Goal: Information Seeking & Learning: Learn about a topic

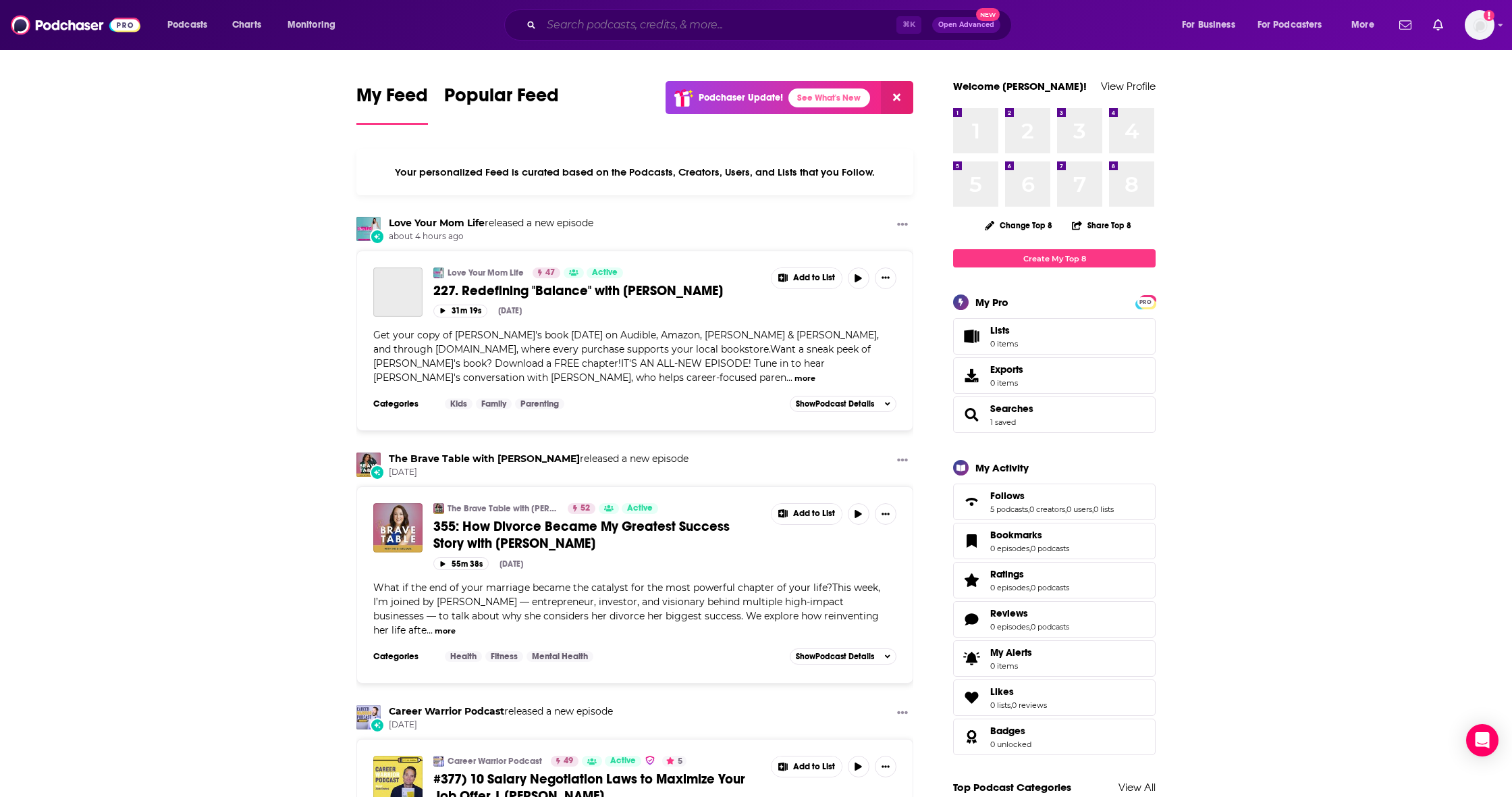
click at [619, 21] on input "Search podcasts, credits, & more..." at bounding box center [718, 24] width 355 height 22
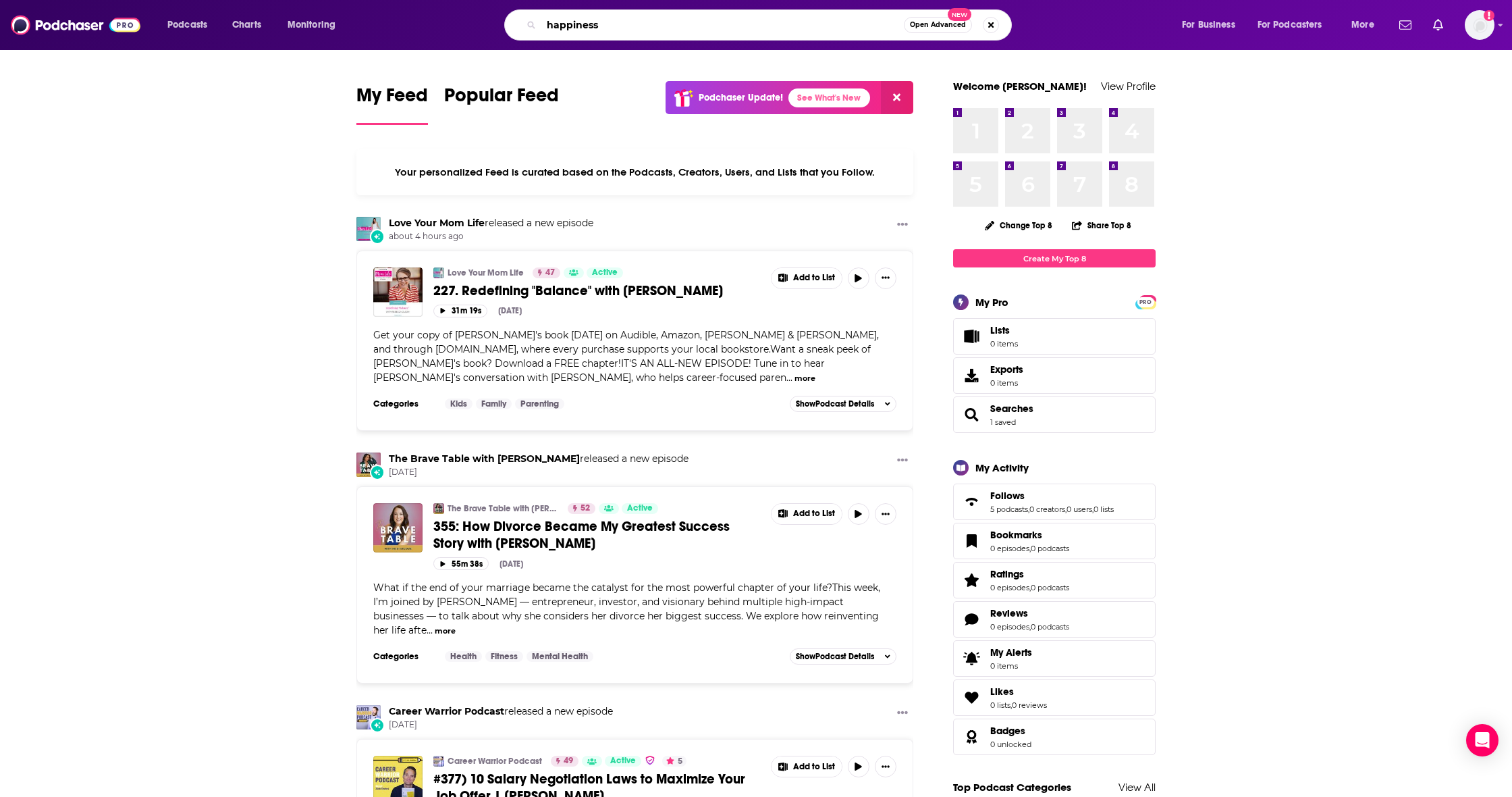
type input "happiness"
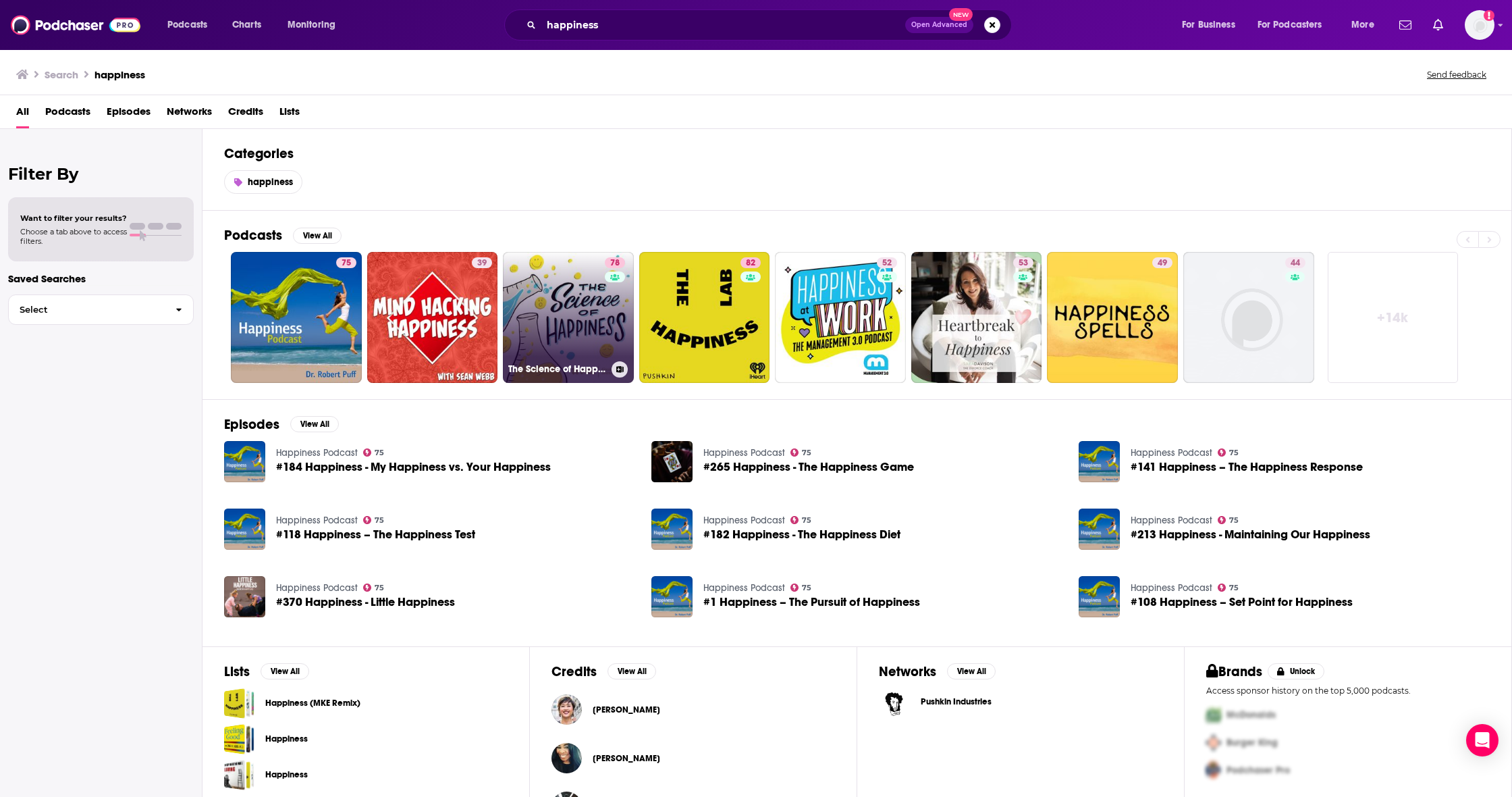
click at [544, 304] on link "78 The Science of Happiness" at bounding box center [569, 317] width 131 height 131
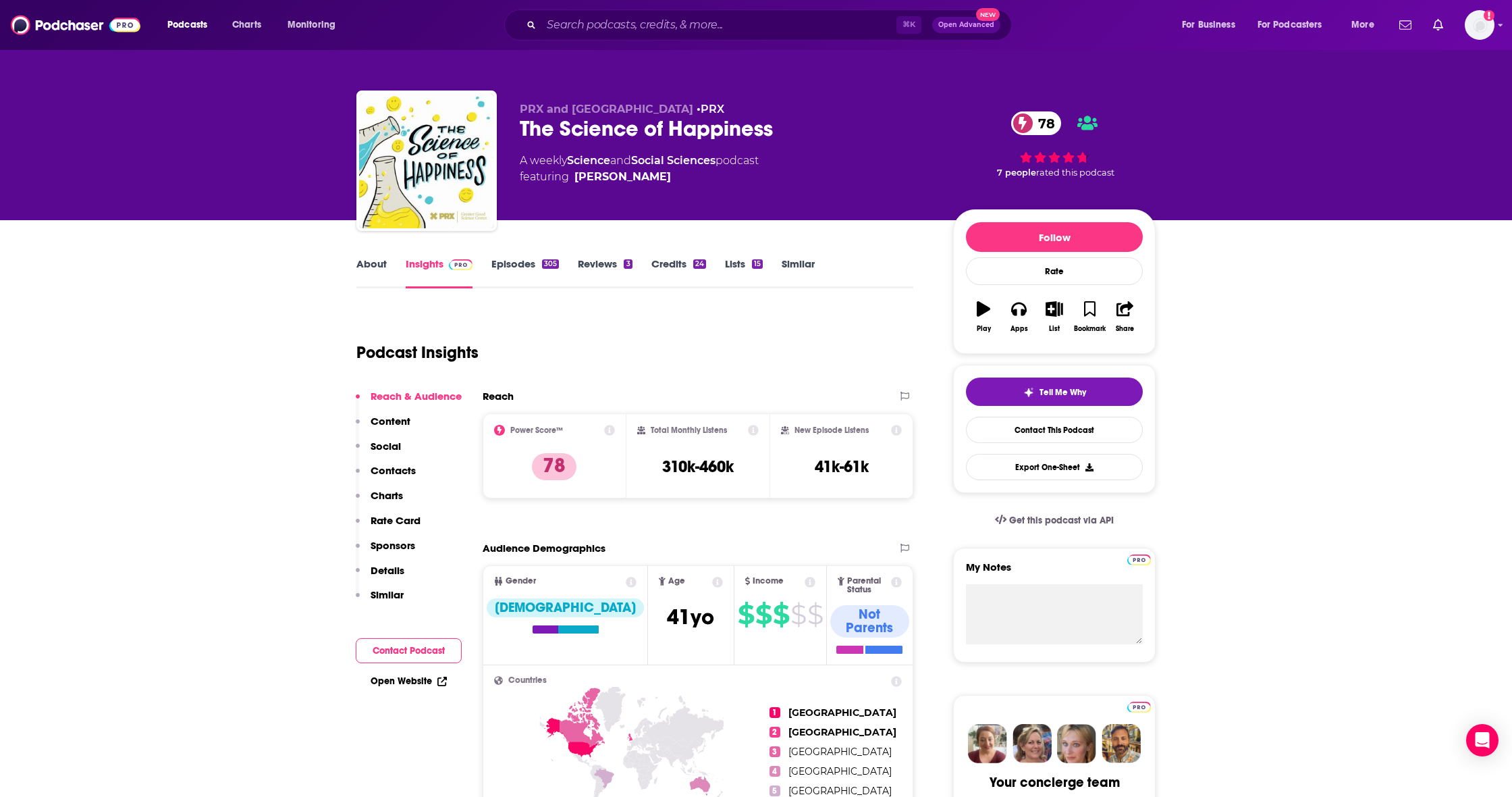
click at [403, 471] on p "Contacts" at bounding box center [393, 470] width 45 height 13
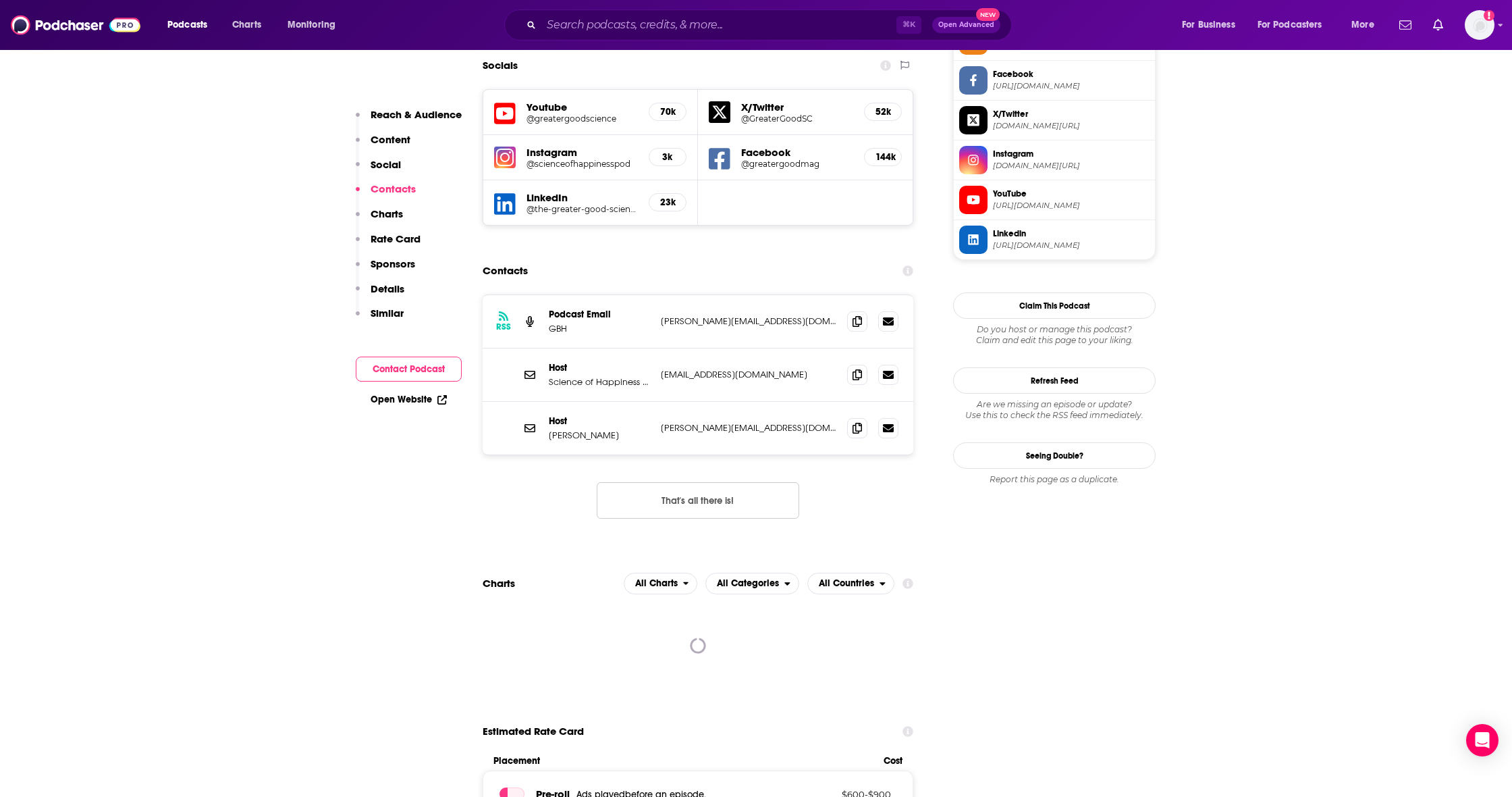
scroll to position [1172, 0]
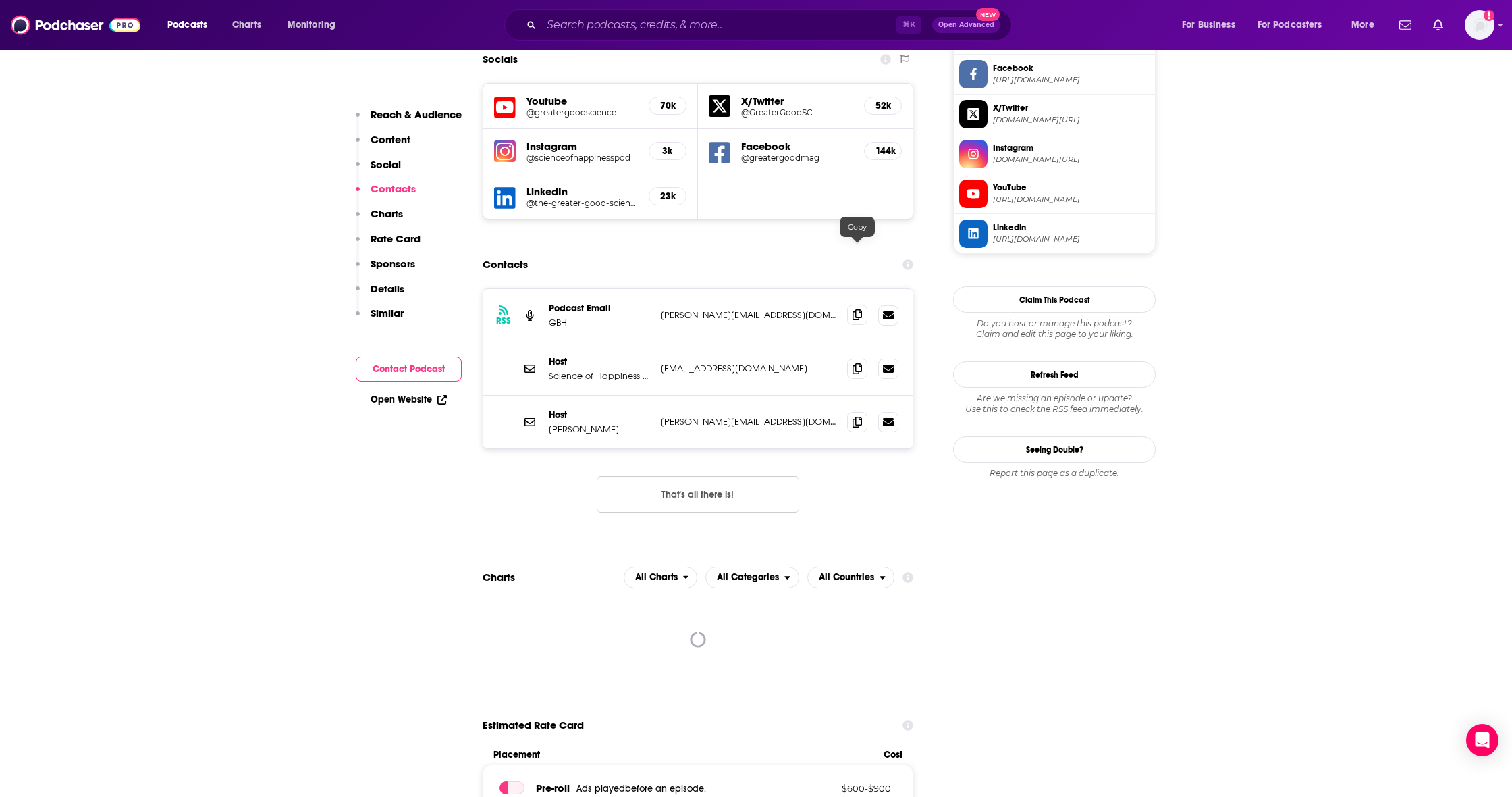
click at [856, 309] on icon at bounding box center [857, 314] width 10 height 11
click at [858, 362] on icon at bounding box center [857, 367] width 10 height 11
click at [860, 411] on span at bounding box center [857, 421] width 21 height 21
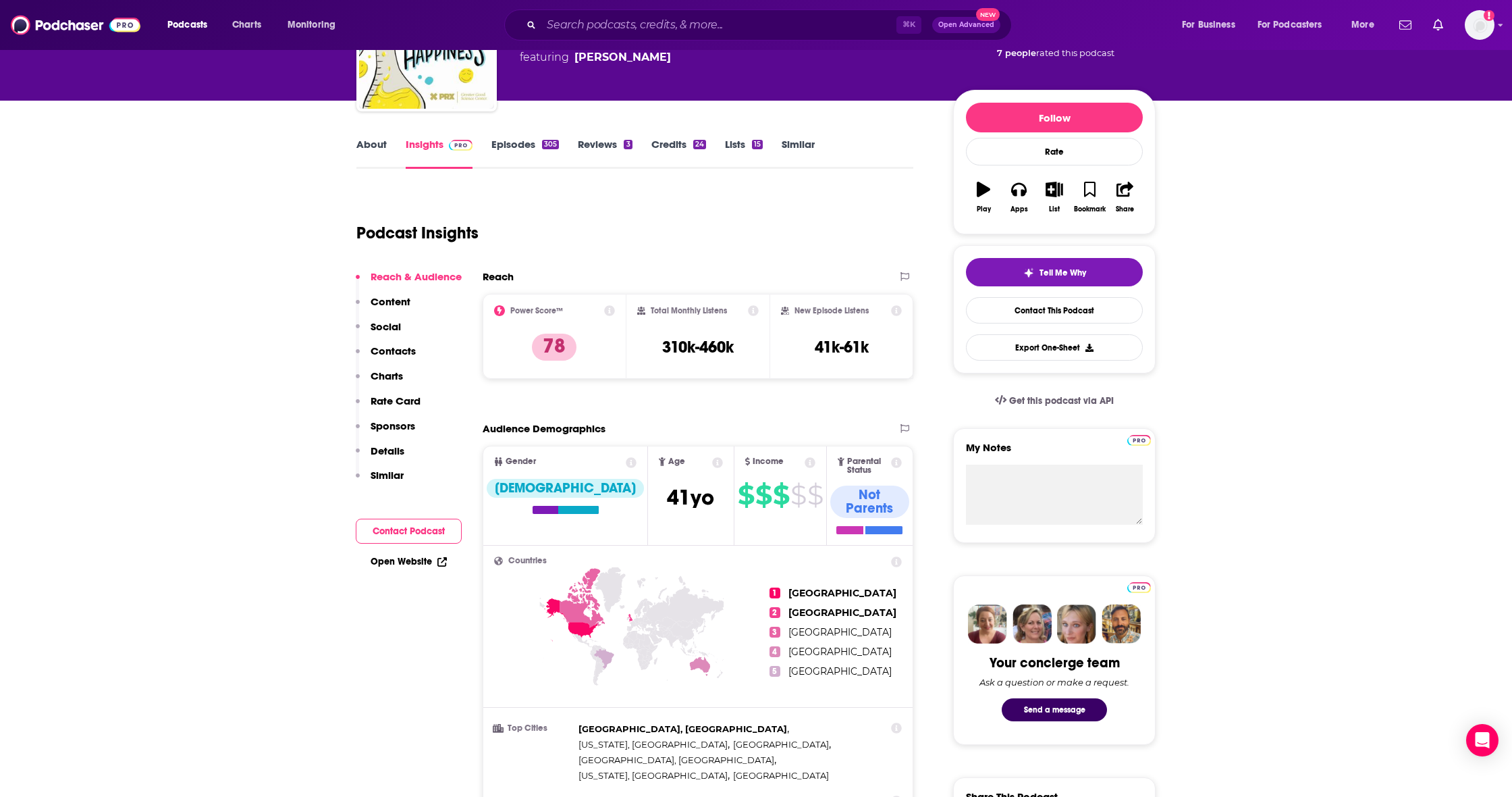
scroll to position [118, 0]
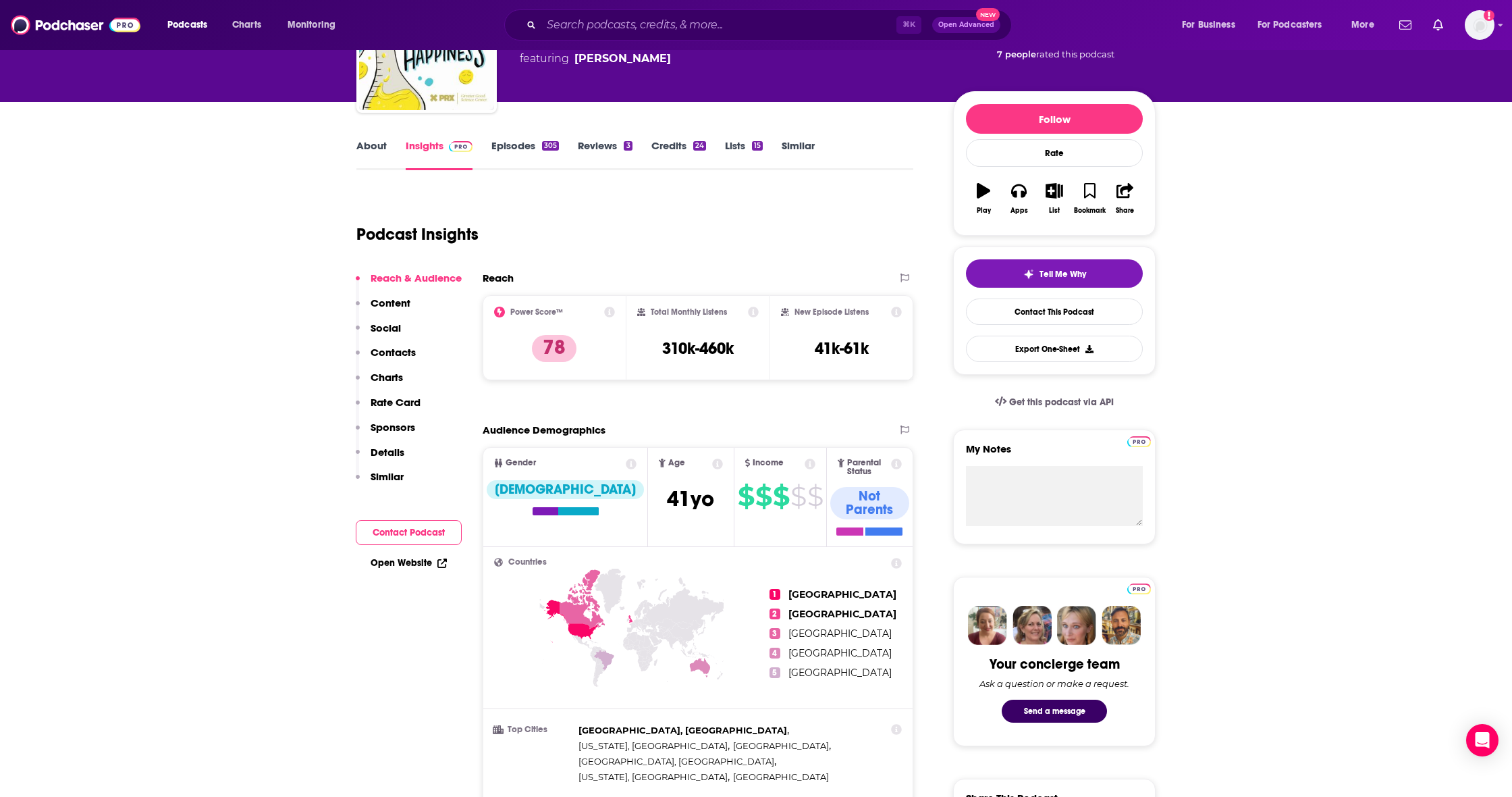
click at [808, 145] on link "Similar" at bounding box center [799, 155] width 33 height 31
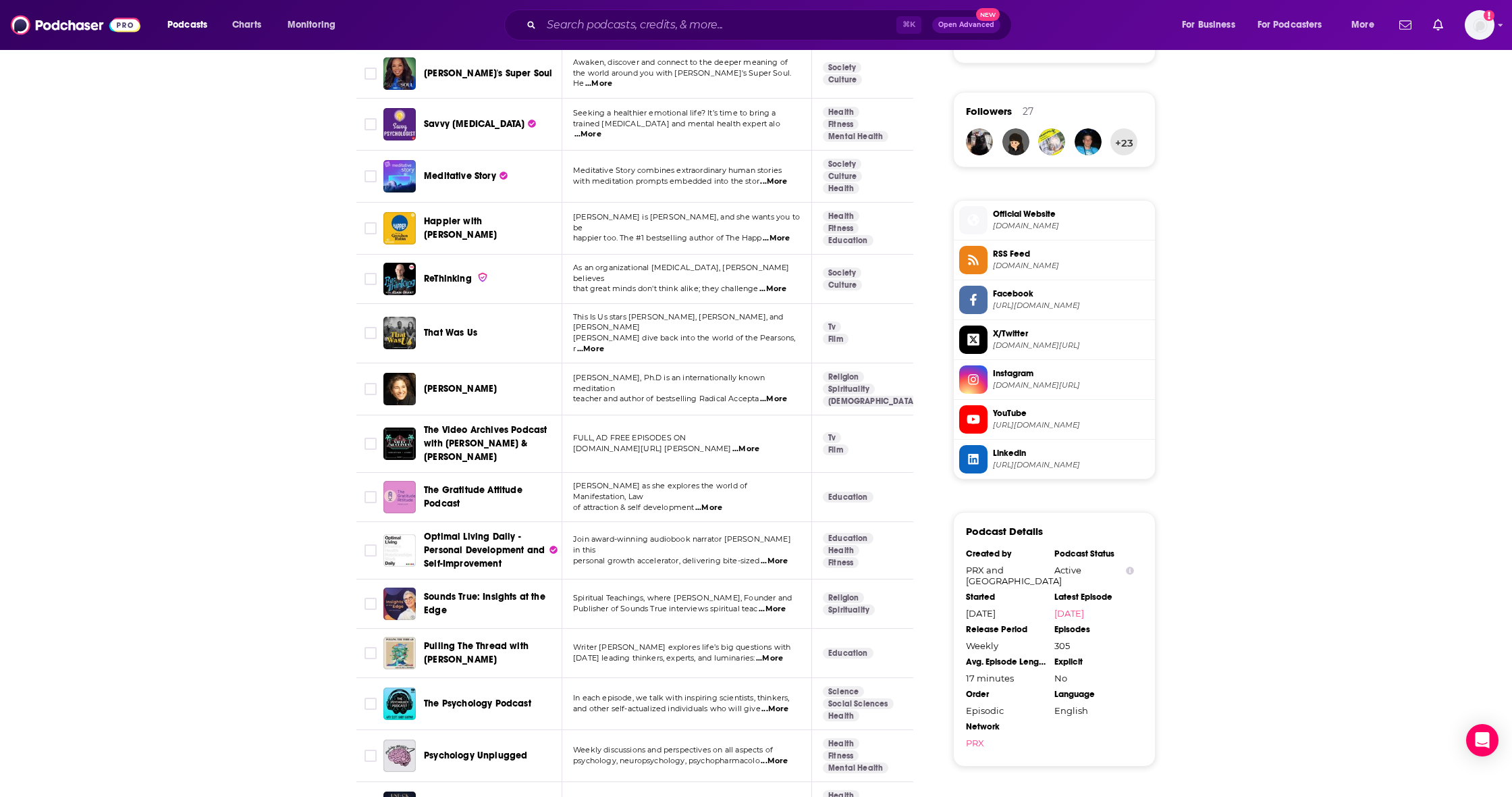
scroll to position [952, 0]
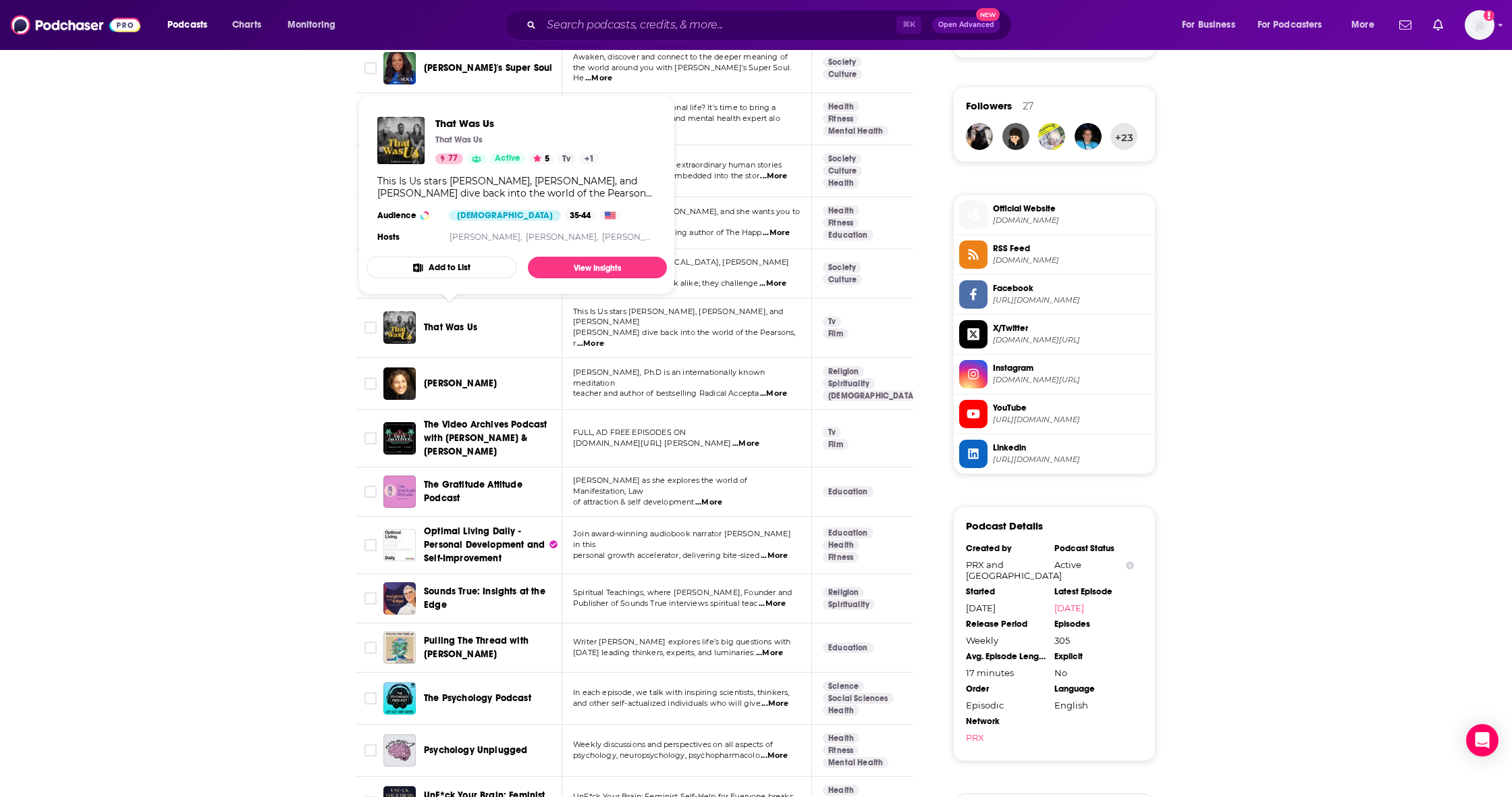
click at [436, 321] on span "That Was Us" at bounding box center [450, 327] width 53 height 12
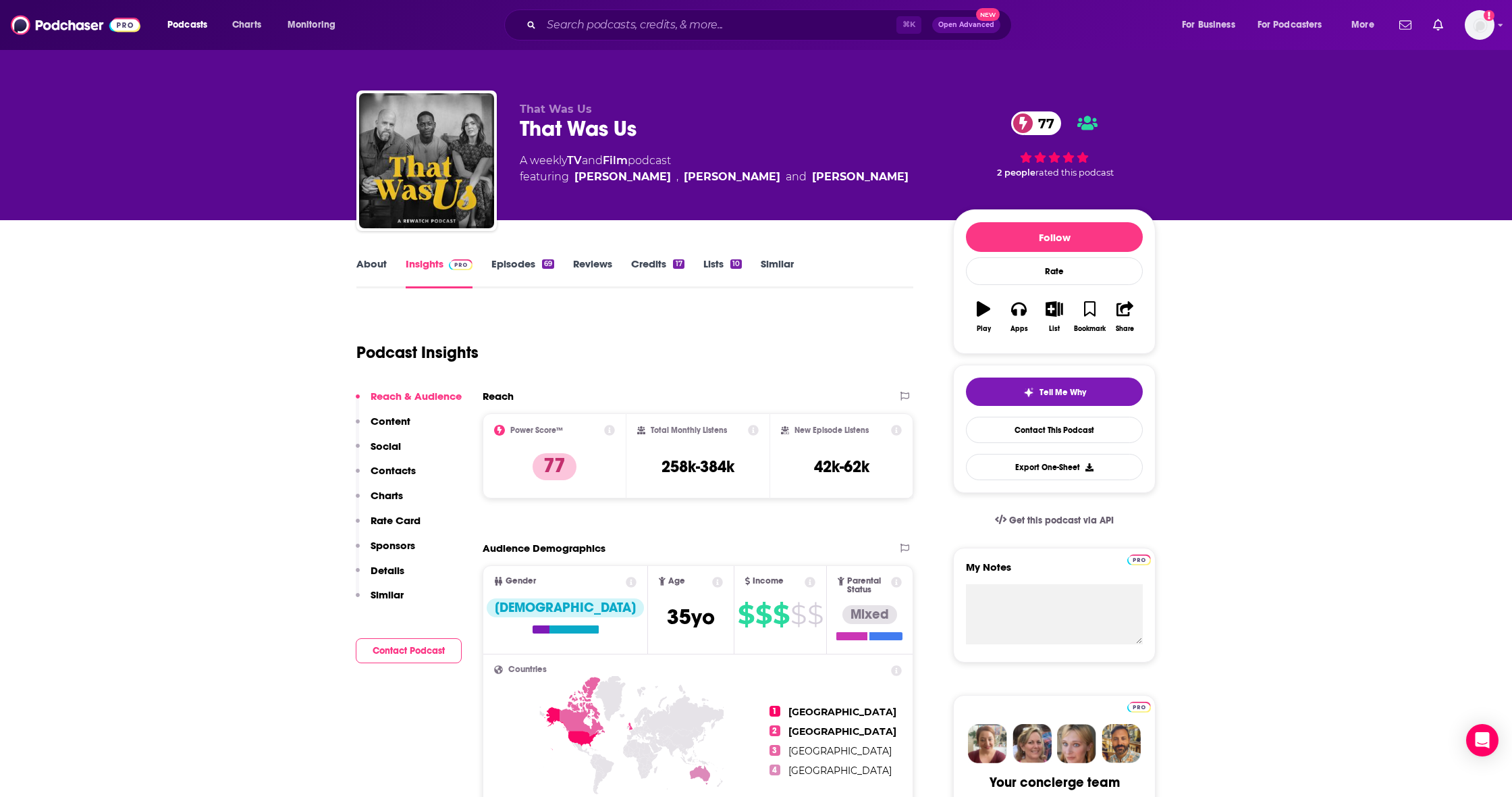
click at [371, 263] on link "About" at bounding box center [371, 273] width 30 height 31
